Goal: Use online tool/utility: Utilize a website feature to perform a specific function

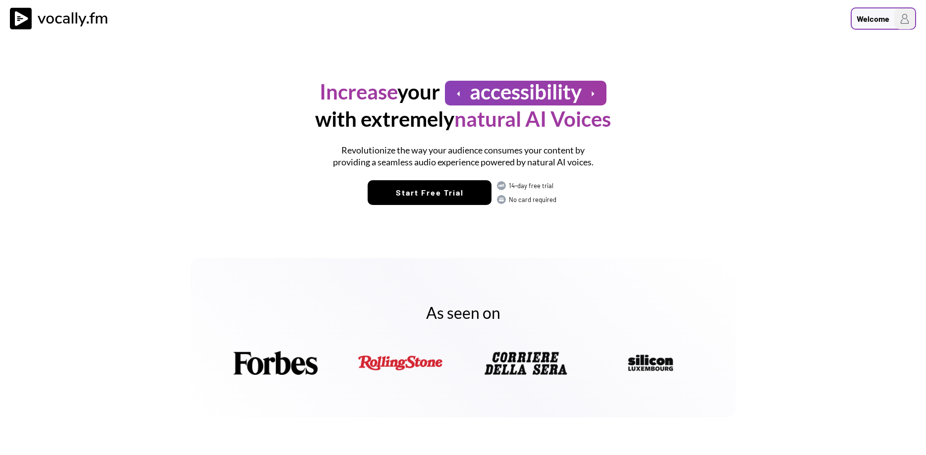
drag, startPoint x: 891, startPoint y: 15, endPoint x: 908, endPoint y: 15, distance: 17.3
click at [894, 13] on div "Welcome" at bounding box center [882, 18] width 65 height 22
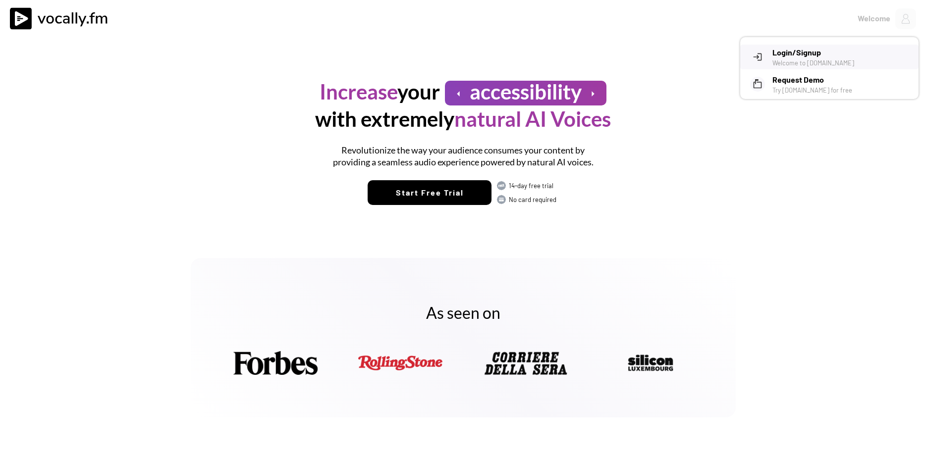
click at [810, 57] on h3 "Login/Signup" at bounding box center [841, 53] width 139 height 12
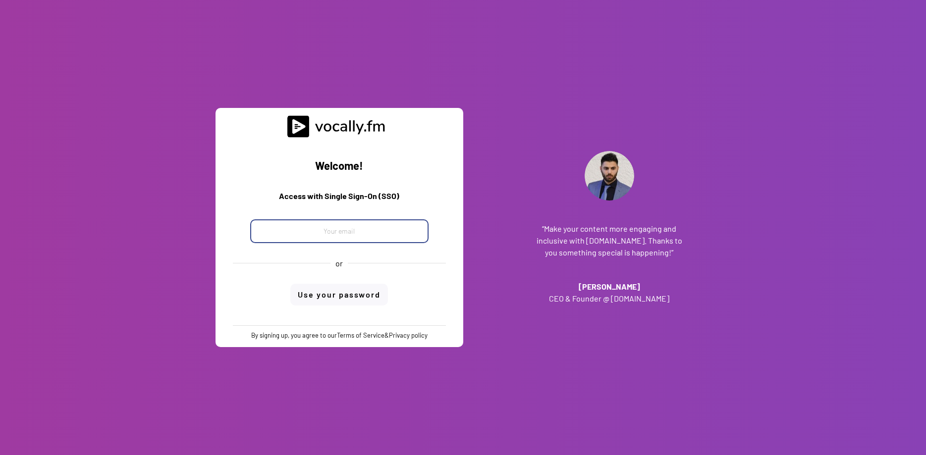
click at [389, 233] on input "email" at bounding box center [339, 231] width 178 height 24
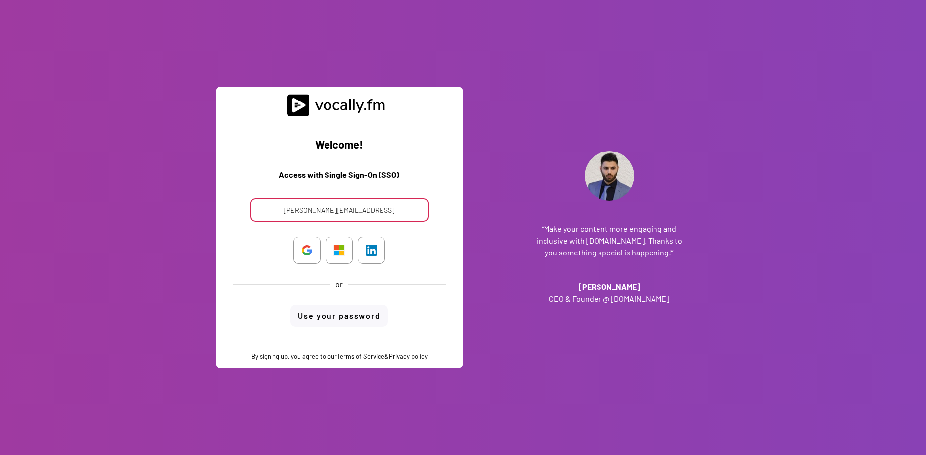
type input "alessandro.boreggio@external.eni."
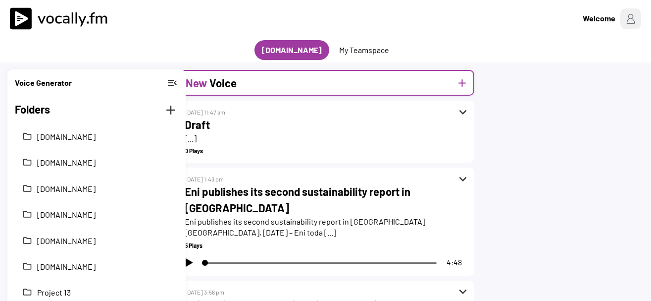
click at [252, 85] on div "New Voice add" at bounding box center [325, 83] width 297 height 26
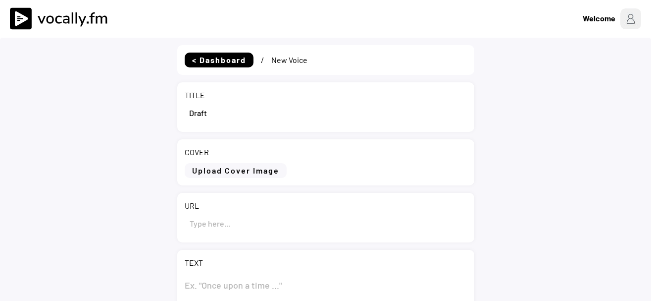
drag, startPoint x: 246, startPoint y: 114, endPoint x: 109, endPoint y: 109, distance: 136.8
click at [185, 109] on input "input" at bounding box center [326, 113] width 282 height 24
paste input "Il Presidente della Repubblica Argentina Javier Milei incontra l’Amministratore…"
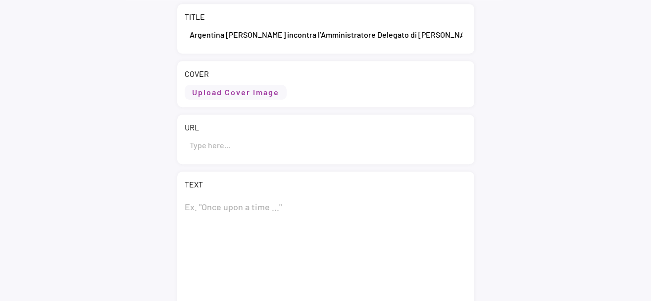
scroll to position [101, 0]
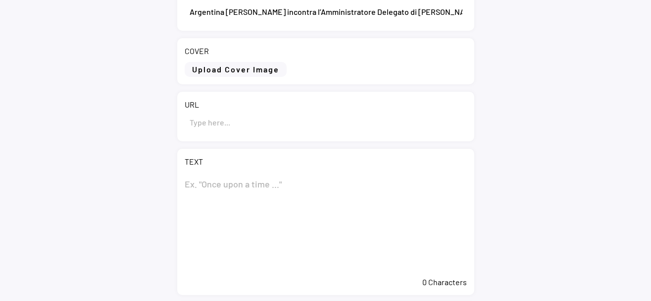
type input "Il Presidente della Repubblica Argentina Javier Milei incontra l’Amministratore…"
click at [245, 181] on textarea at bounding box center [326, 221] width 282 height 99
paste textarea "Il Presidente della Repubblica Argentina Javier Milei incontra l’Amministratore…"
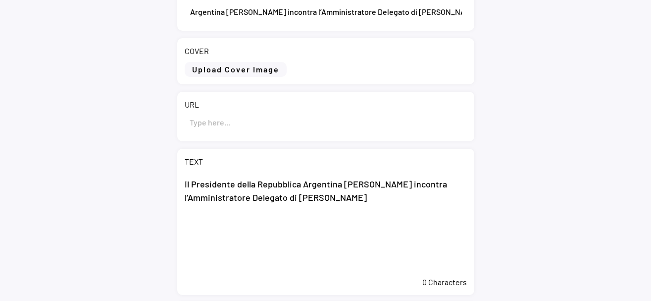
type textarea "Il Presidente della Repubblica Argentina Javier Milei incontra l’Amministratore…"
click at [312, 123] on input "input" at bounding box center [326, 122] width 282 height 24
paste input "https://www.eni.com/it-IT/media/comunicati-stampa/2025/10/cs-presidente-repubbl…"
type input "https://www.eni.com/it-IT/media/comunicati-stampa/2025/10/cs-presidente-repubbl…"
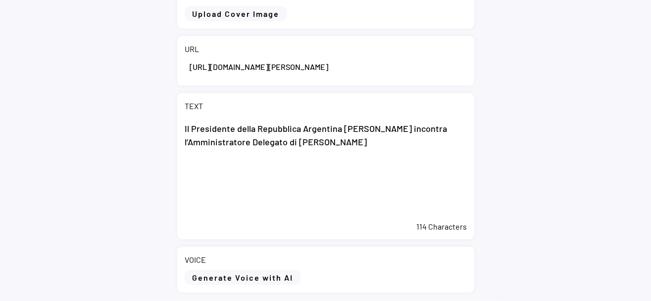
scroll to position [233, 0]
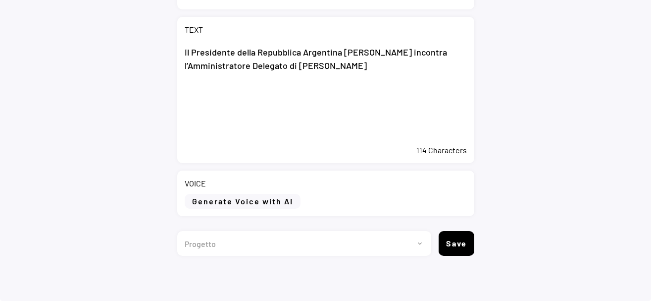
click at [352, 102] on textarea "Il Presidente della Repubblica Argentina [PERSON_NAME] incontra l’Amministrator…" at bounding box center [326, 90] width 282 height 99
paste textarea "Nel corso del viaggio di lavoro l’AD di Eni ha, inoltre, incontrato il Presiden…"
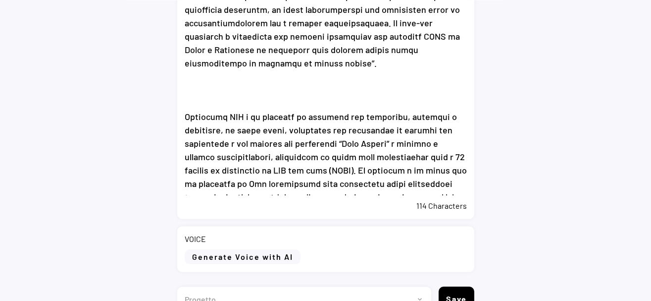
scroll to position [431, 0]
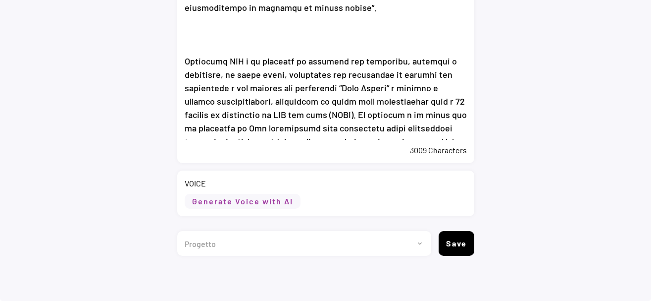
type textarea "Il Presidente della Repubblica Argentina Javier Milei incontra l’Amministratore…"
drag, startPoint x: 216, startPoint y: 199, endPoint x: 227, endPoint y: 201, distance: 11.5
click at [217, 200] on button "Generate Voice with AI" at bounding box center [243, 201] width 116 height 15
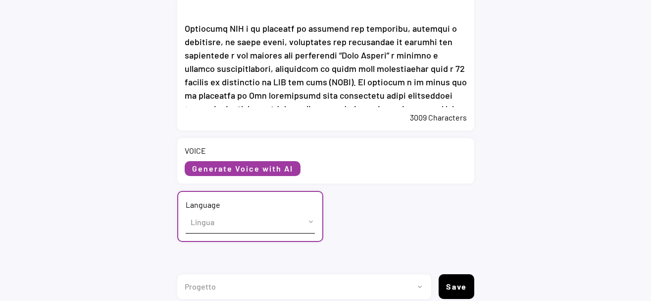
scroll to position [484, 0]
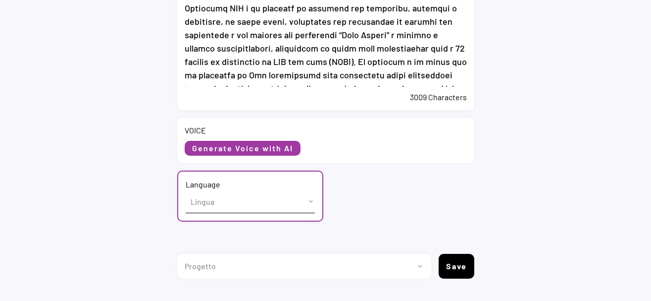
select select ""Italian (Italy)""
click option "Italian (Italy)" at bounding box center [0, 0] width 0 height 0
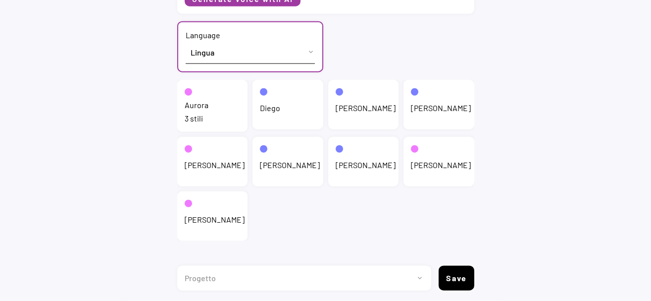
scroll to position [658, 0]
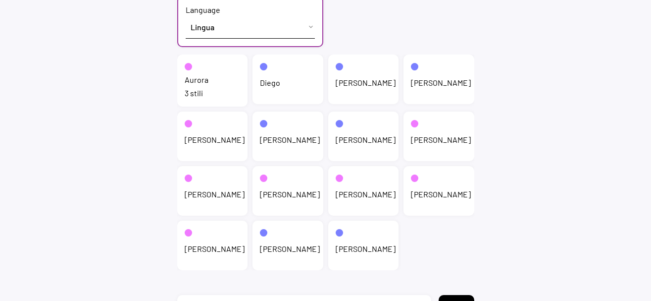
drag, startPoint x: 211, startPoint y: 92, endPoint x: 220, endPoint y: 94, distance: 9.0
click at [211, 92] on div "3 stili" at bounding box center [213, 93] width 56 height 11
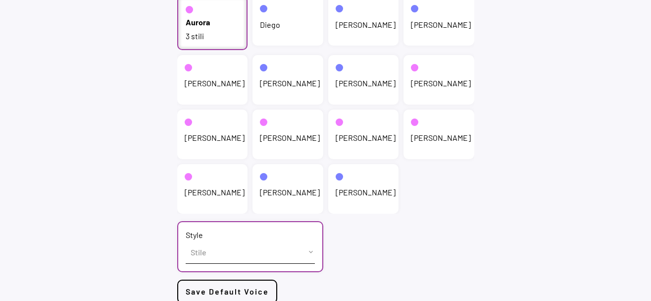
scroll to position [600, 0]
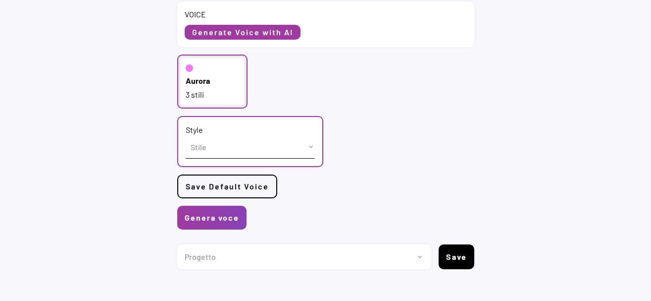
click at [186, 136] on select "Stile cheerful chat Default" at bounding box center [250, 147] width 129 height 22
select select ""chat""
click option "chat" at bounding box center [0, 0] width 0 height 0
click at [214, 217] on button "Genera voce" at bounding box center [211, 218] width 69 height 24
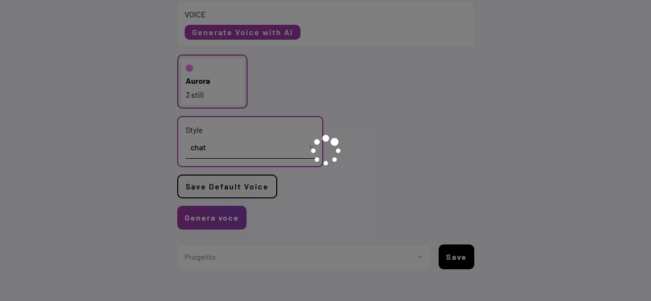
scroll to position [0, 0]
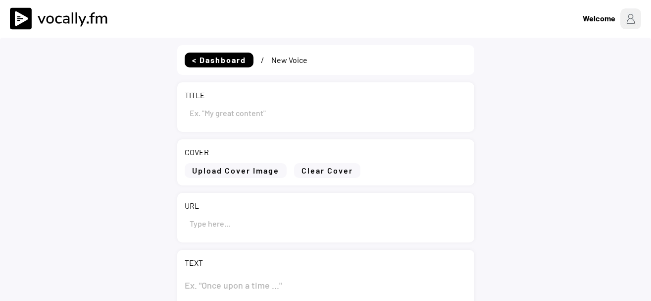
type input "Il Presidente della Repubblica Argentina Javier Milei incontra l’Amministratore…"
type input "https://www.eni.com/it-IT/media/comunicati-stampa/2025/10/cs-presidente-repubbl…"
type textarea "Il Presidente della Repubblica Argentina Javier Milei incontra l’Amministratore…"
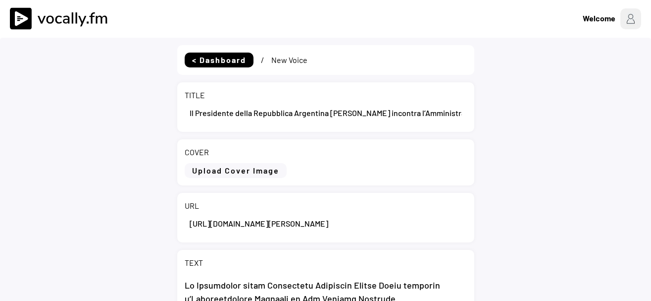
select select ""PLACEHOLDER_1427118222253""
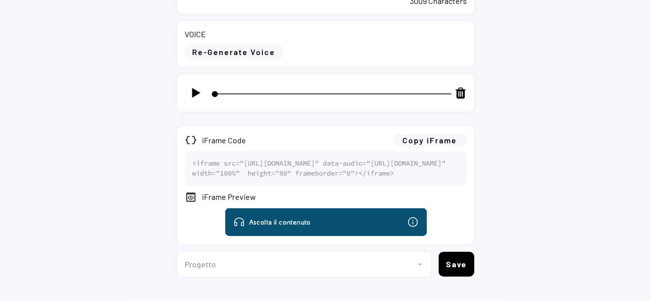
scroll to position [630, 0]
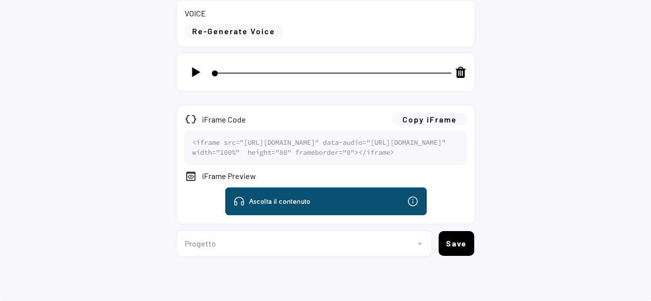
click at [193, 66] on img at bounding box center [196, 72] width 12 height 12
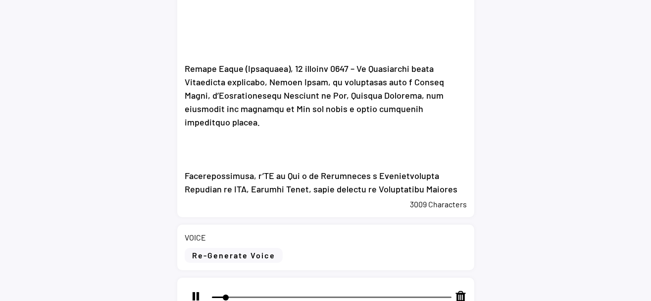
scroll to position [427, 0]
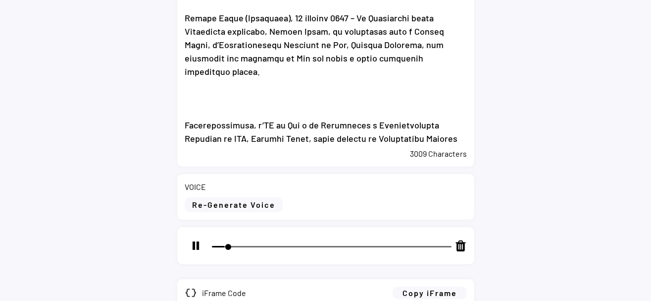
click at [195, 243] on img at bounding box center [196, 245] width 12 height 12
type input "11"
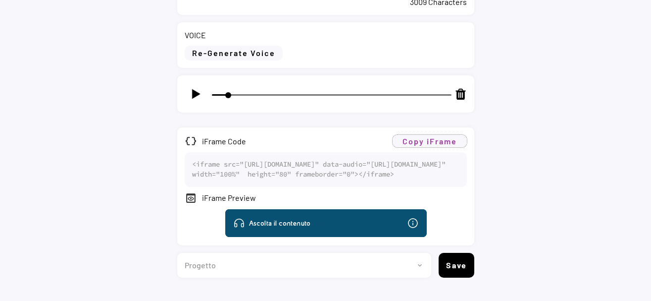
click at [434, 143] on button "Copy iFrame" at bounding box center [430, 141] width 74 height 12
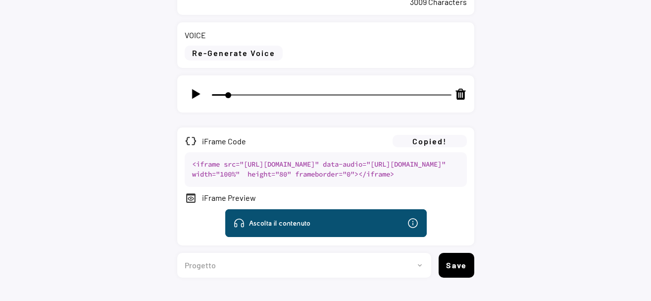
scroll to position [630, 0]
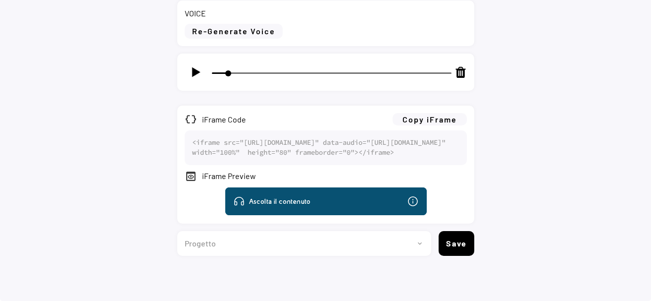
click at [177, 231] on select "Progetto 2023 - cs - eng - eni.com 2023 - cs - ita - eni.com 2023 - storie - it…" at bounding box center [300, 243] width 247 height 25
select select ""1348695171700984260__LOOKUP__1735904233799x559431839768379400""
click option "[DOMAIN_NAME]" at bounding box center [0, 0] width 0 height 0
click at [462, 249] on button "Save" at bounding box center [457, 243] width 36 height 25
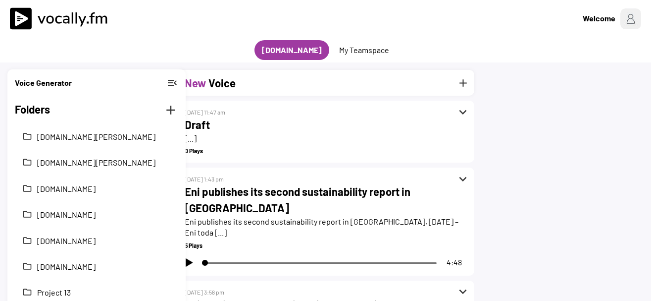
click at [196, 117] on h2 "Draft" at bounding box center [326, 124] width 282 height 16
click at [177, 105] on button "add" at bounding box center [170, 110] width 15 height 15
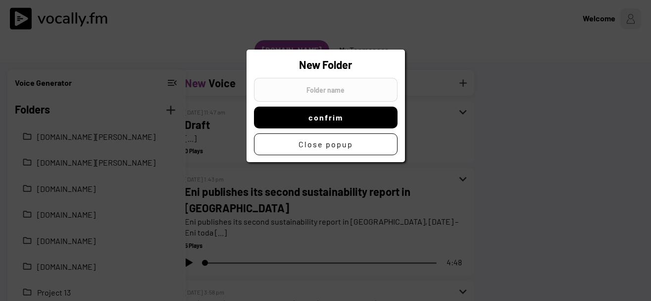
click at [512, 58] on div at bounding box center [325, 150] width 651 height 301
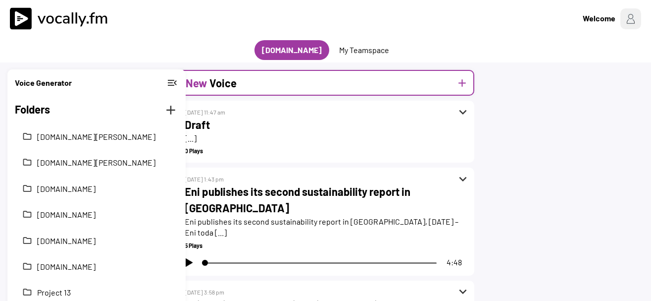
click at [259, 86] on div "New Voice add" at bounding box center [325, 83] width 297 height 26
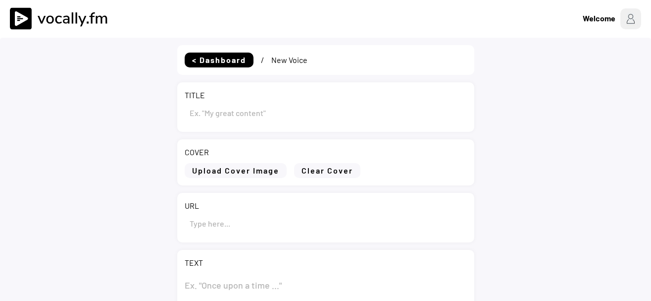
select select ""PLACEHOLDER_1427118222253""
type input "Draft"
select select ""1348695171700984260__LOOKUP__1735904233799x559431839768379400""
drag, startPoint x: 220, startPoint y: 114, endPoint x: 175, endPoint y: 123, distance: 46.4
click at [185, 124] on input "input" at bounding box center [326, 113] width 282 height 24
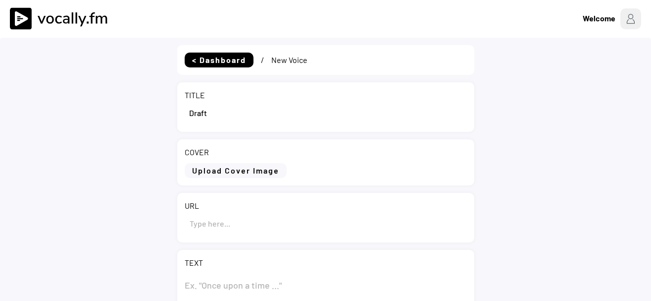
paste input "The President of Argentina [PERSON_NAME] meets with Eni CEO [PERSON_NAME]"
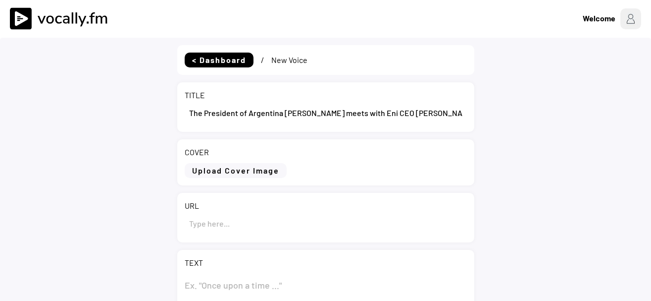
scroll to position [101, 0]
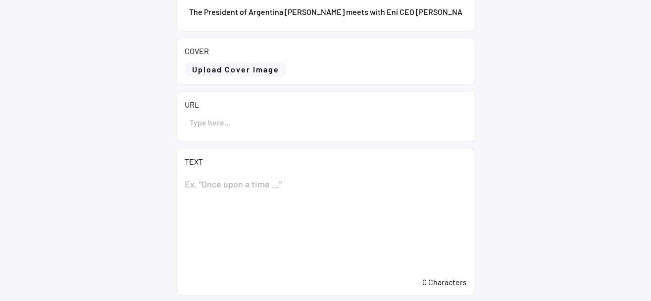
type input "The President of Argentina [PERSON_NAME] meets with Eni CEO [PERSON_NAME]"
click at [205, 184] on textarea at bounding box center [326, 221] width 282 height 99
paste textarea "The President of Argentina [PERSON_NAME] meets with Eni CEO [PERSON_NAME]"
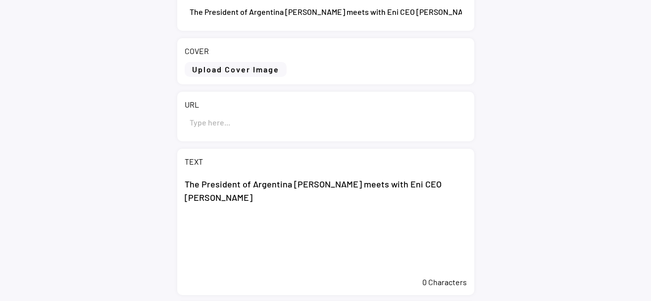
type textarea "The President of Argentina [PERSON_NAME] meets with Eni CEO [PERSON_NAME]"
click at [206, 127] on input "input" at bounding box center [326, 122] width 282 height 24
paste input "[URL][DOMAIN_NAME][PERSON_NAME]"
type input "[URL][DOMAIN_NAME][PERSON_NAME]"
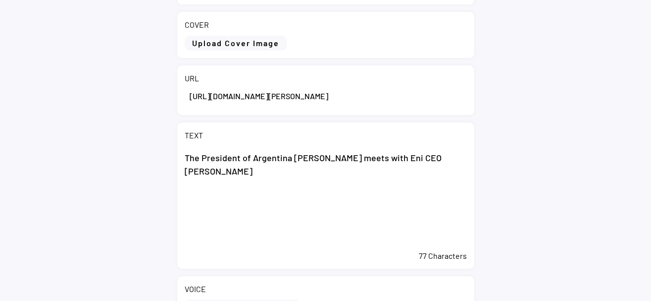
scroll to position [152, 0]
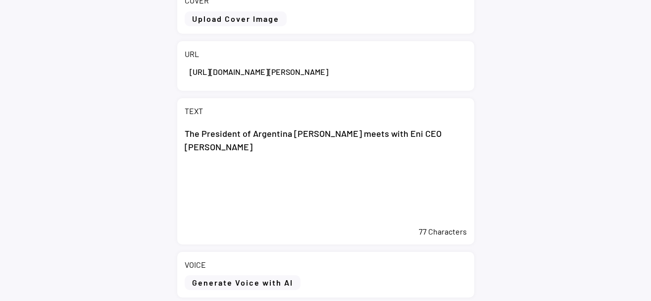
click at [269, 180] on textarea "The President of Argentina [PERSON_NAME] meets with Eni CEO [PERSON_NAME]" at bounding box center [326, 171] width 282 height 99
paste textarea "During the business trip, Eni's CEO also met with YPF President and CEO Horacio…"
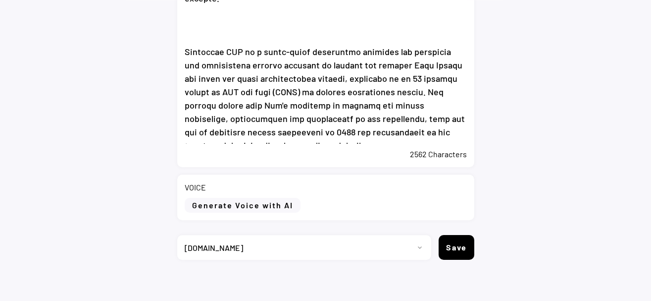
scroll to position [431, 0]
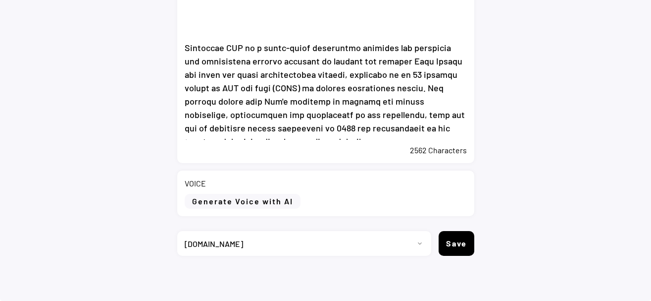
type textarea "Lor Ipsumdolo si Ametconse Adipis Elits doeiu temp Inc UTL Etdolor Magnaali Eni…"
click at [278, 212] on div "VOICE Generate Voice with AI" at bounding box center [325, 193] width 297 height 46
click at [281, 201] on button "Generate Voice with AI" at bounding box center [243, 201] width 116 height 15
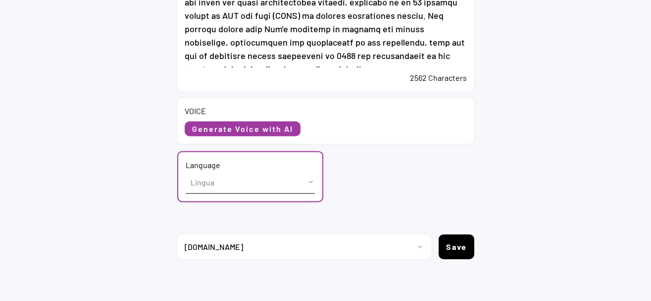
scroll to position [507, 0]
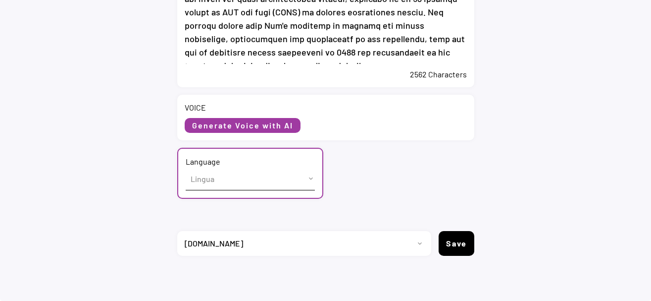
click at [186, 167] on select "Lingua English (US) French (France) Italian (Italy)" at bounding box center [250, 178] width 129 height 22
select select ""English (US)""
click option "English (US)" at bounding box center [0, 0] width 0 height 0
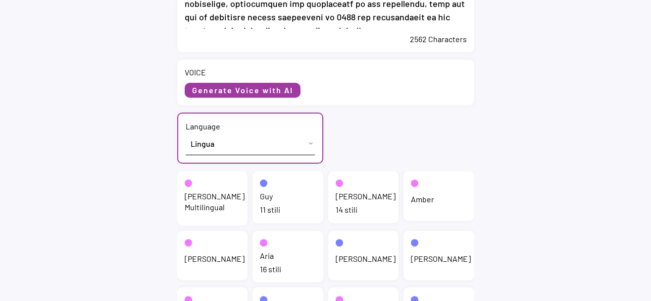
scroll to position [557, 0]
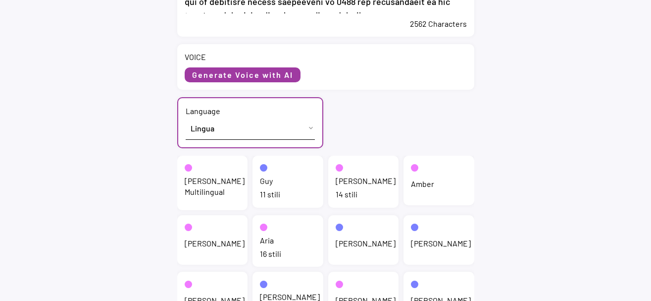
click at [196, 197] on div "Jenny Multilingual" at bounding box center [215, 186] width 60 height 22
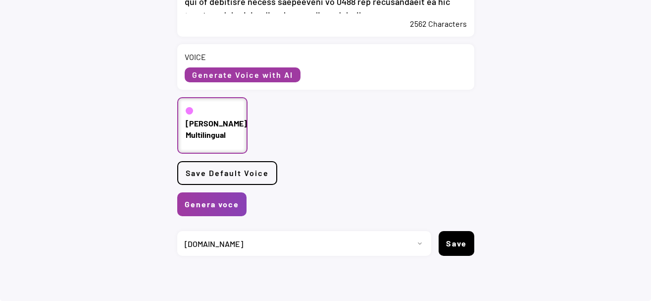
click at [177, 231] on select "Progetto 2023 - cs - eng - eni.com 2023 - cs - ita - eni.com 2023 - storie - it…" at bounding box center [300, 243] width 247 height 25
select select ""1348695171700984260__LOOKUP__1735904392009x606523124540768300""
click option "[DOMAIN_NAME]" at bounding box center [0, 0] width 0 height 0
click at [223, 208] on button "Genera voce" at bounding box center [211, 204] width 69 height 24
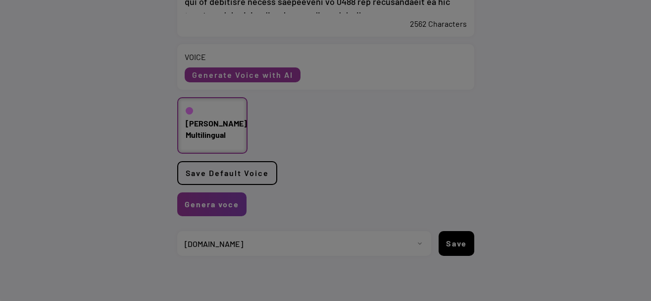
scroll to position [0, 0]
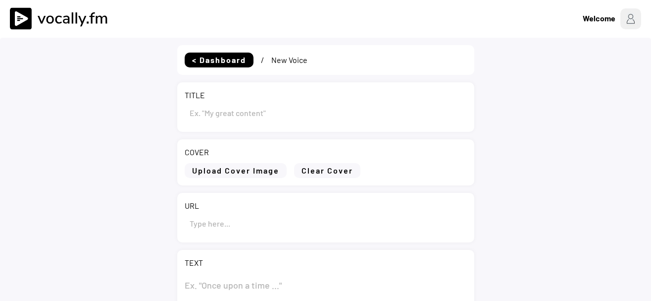
select select ""PLACEHOLDER_1427118222253""
type input "The President of Argentina [PERSON_NAME] meets with Eni CEO [PERSON_NAME]"
type input "[URL][DOMAIN_NAME][PERSON_NAME]"
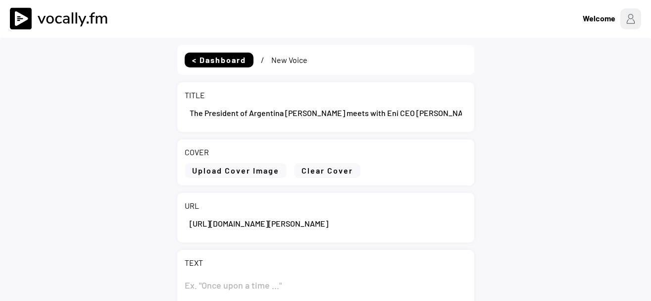
type textarea "Lor Ipsumdolo si Ametconse Adipis Elits doeiu temp Inc UTL Etdolor Magnaali Eni…"
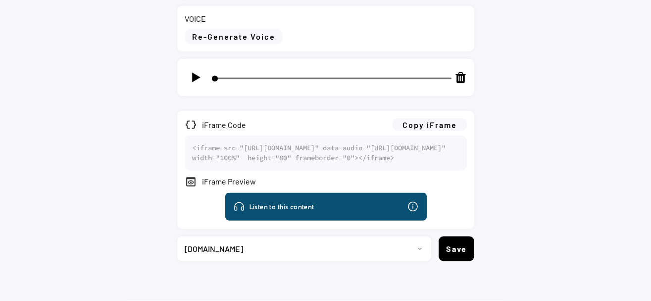
scroll to position [579, 0]
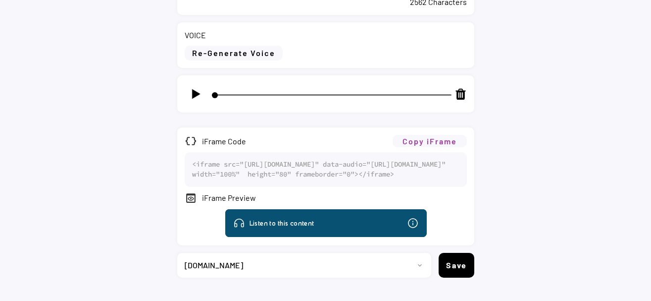
click at [449, 144] on button "Copy iFrame" at bounding box center [430, 141] width 74 height 12
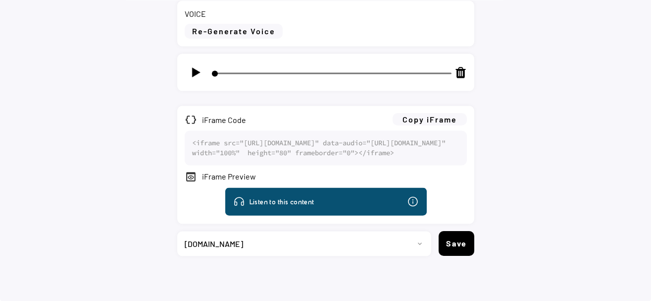
scroll to position [630, 0]
click at [177, 231] on select "Progetto 2023 - cs - eng - [DOMAIN_NAME] 2023 - cs - ita - [DOMAIN_NAME] 2023 -…" at bounding box center [300, 243] width 247 height 25
select select ""1348695171700984260__LOOKUP__1735904392009x606523124540768300""
click option "[DOMAIN_NAME]" at bounding box center [0, 0] width 0 height 0
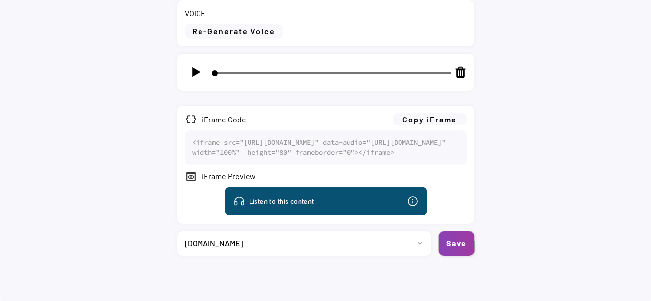
click at [463, 247] on button "Save" at bounding box center [457, 243] width 36 height 25
